Goal: Find specific page/section: Find specific page/section

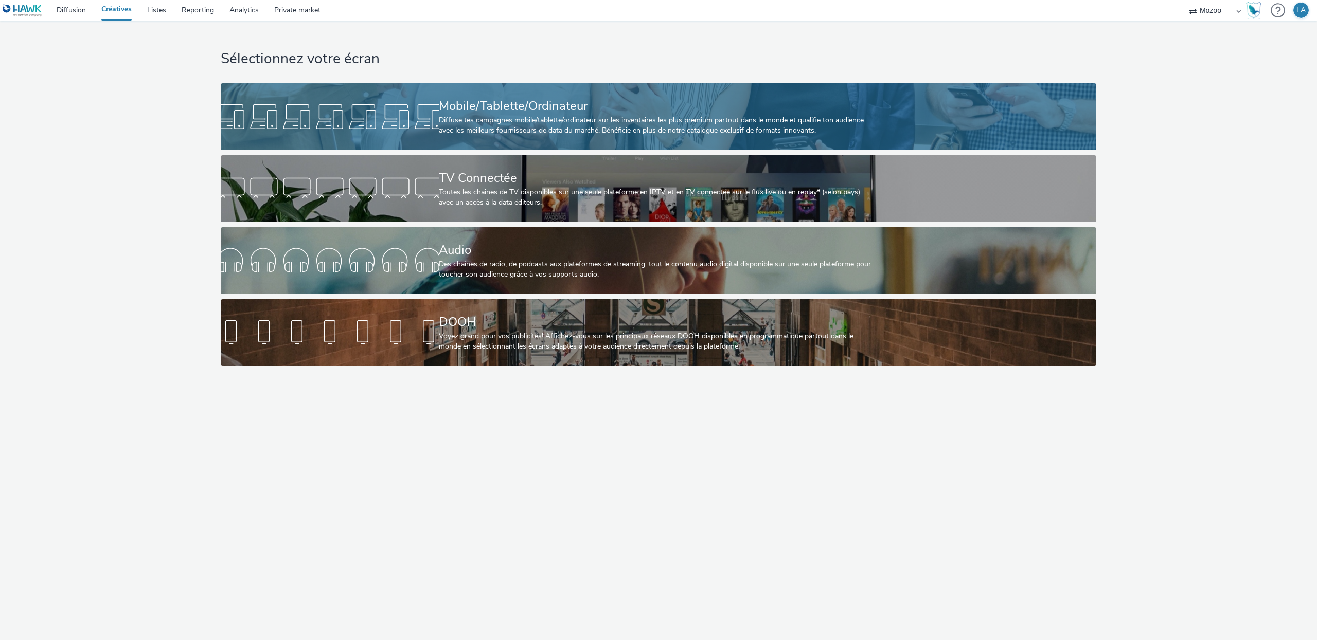
click at [440, 116] on div "Diffuse tes campagnes mobile/tablette/ordinateur sur les inventaires les plus p…" at bounding box center [657, 125] width 436 height 21
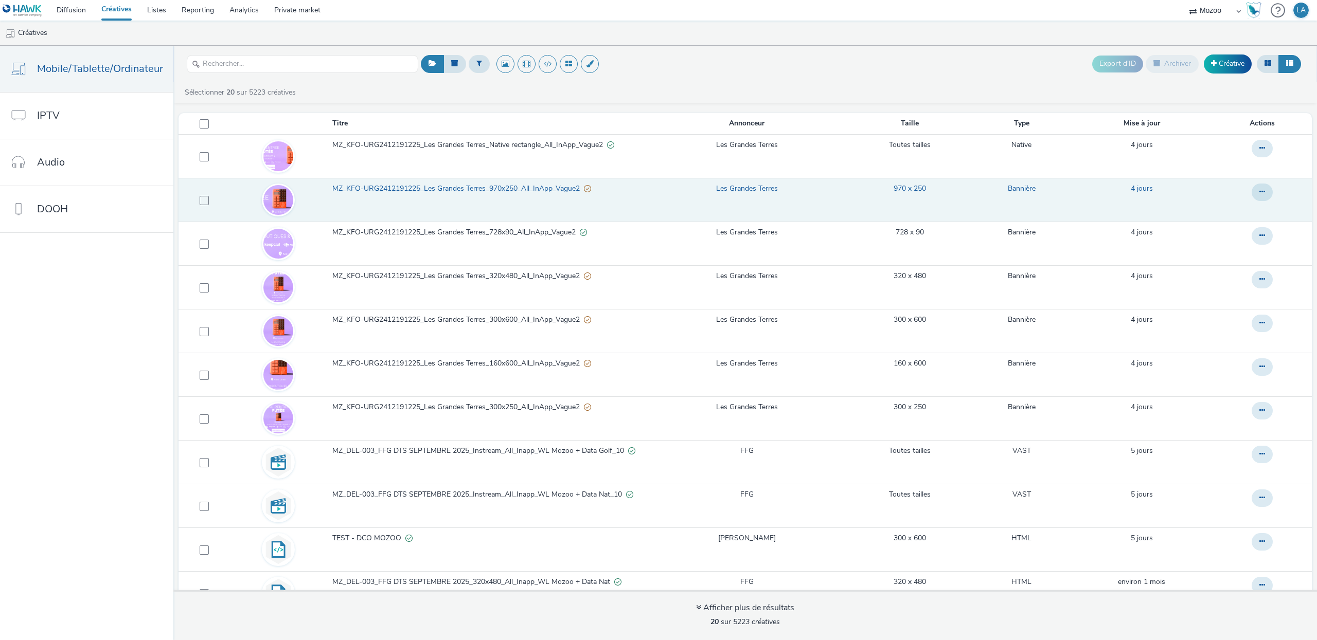
click at [516, 192] on span "MZ_KFO-URG2412191225_Les Grandes Terres_970x250_All_InApp_Vague2" at bounding box center [457, 189] width 251 height 10
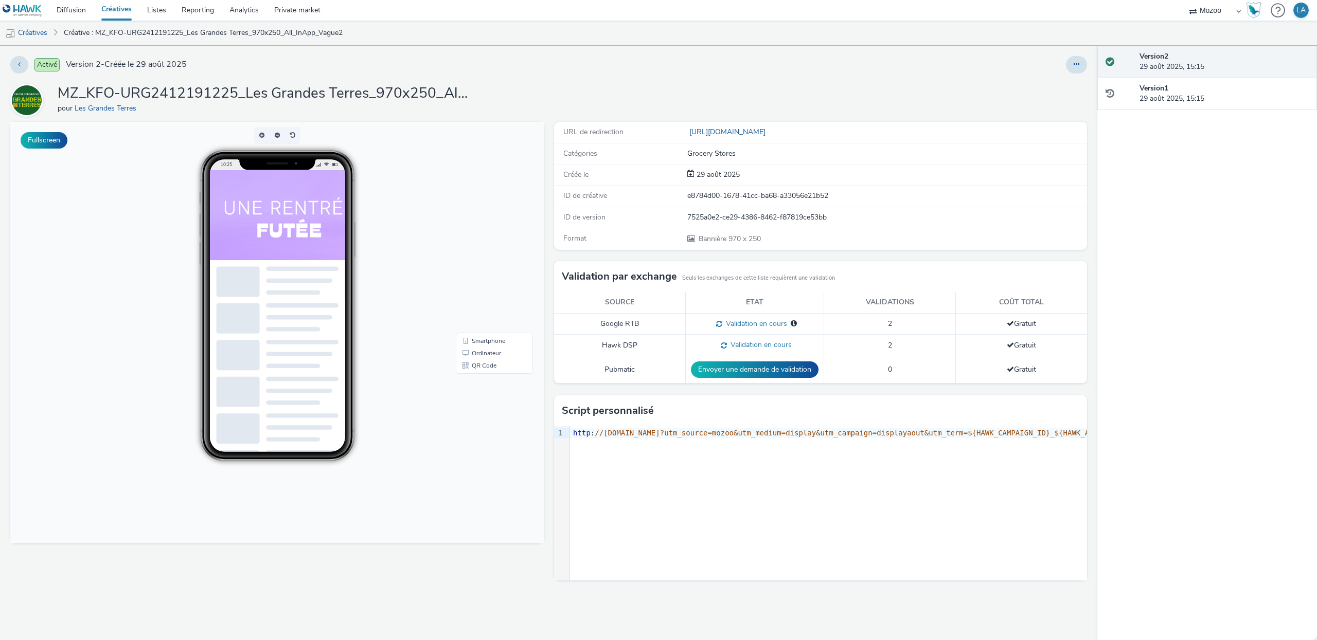
click at [17, 125] on preview-page "10:25 Smartphone Ordinateur QR Code" at bounding box center [276, 127] width 533 height 10
click at [36, 134] on button "Fullscreen" at bounding box center [44, 140] width 47 height 16
click at [760, 9] on nav "Diffusion Créatives Listes Reporting Analytics Private market Mozoo Skaze LA" at bounding box center [658, 10] width 1317 height 21
click at [125, 5] on link "Créatives" at bounding box center [117, 10] width 46 height 21
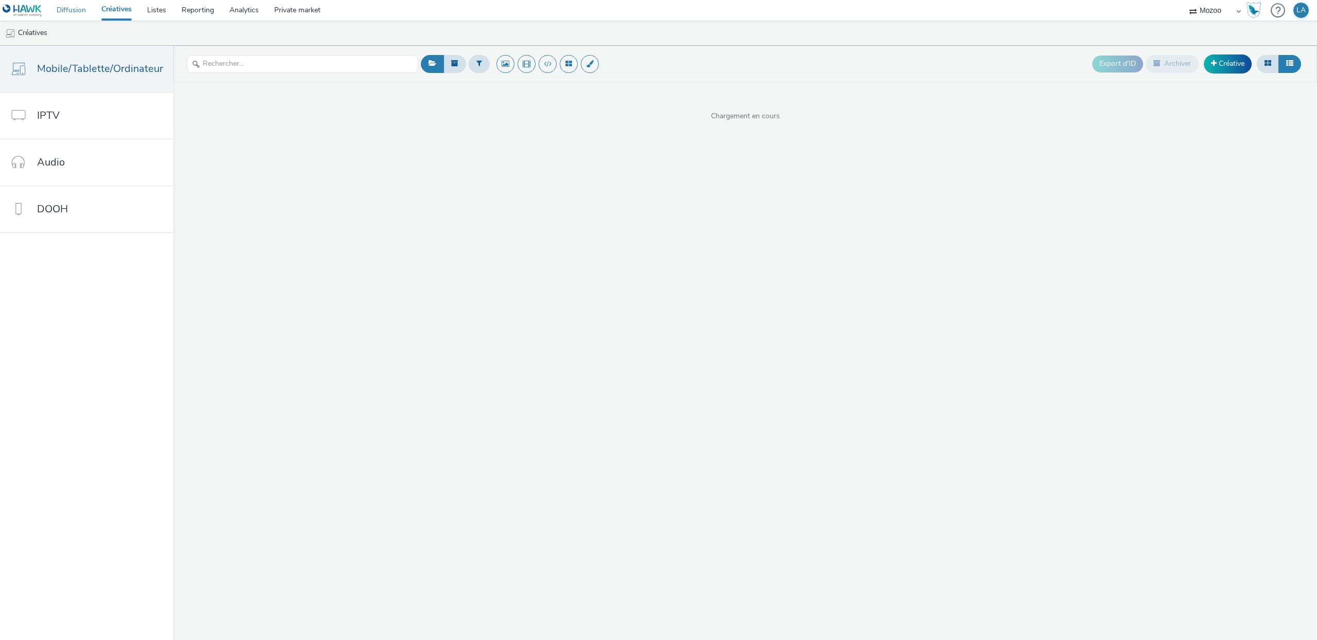
click at [75, 8] on link "Diffusion" at bounding box center [71, 10] width 45 height 21
